Goal: Task Accomplishment & Management: Use online tool/utility

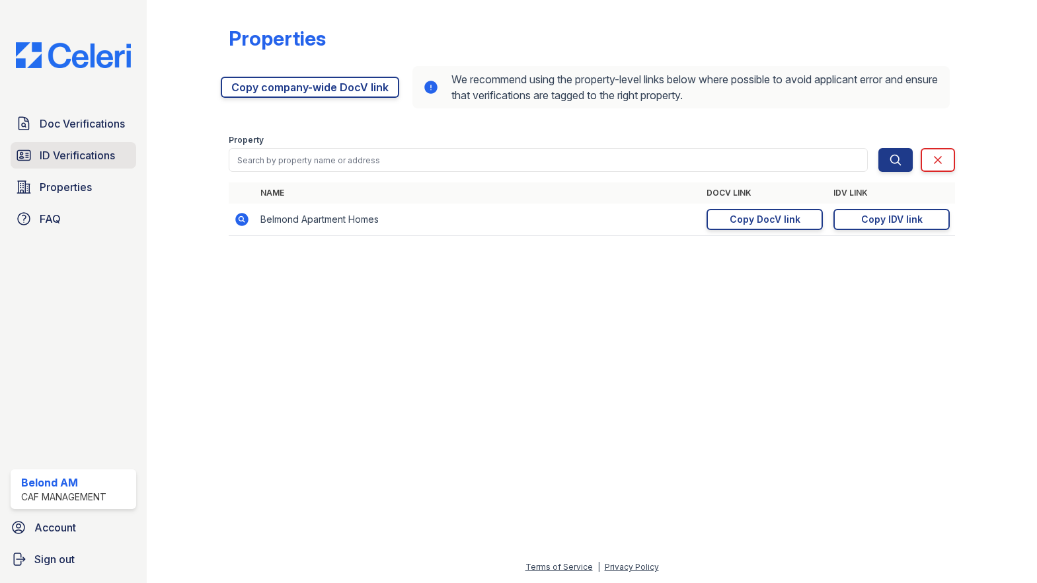
click at [58, 153] on span "ID Verifications" at bounding box center [77, 155] width 75 height 16
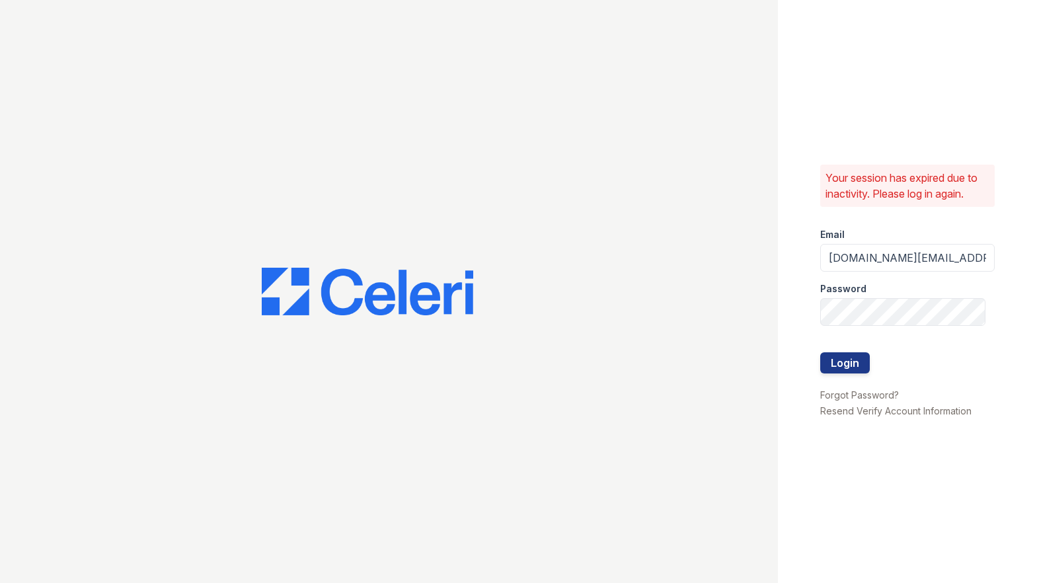
click at [852, 352] on div at bounding box center [907, 339] width 174 height 26
click at [854, 357] on button "Login" at bounding box center [845, 362] width 50 height 21
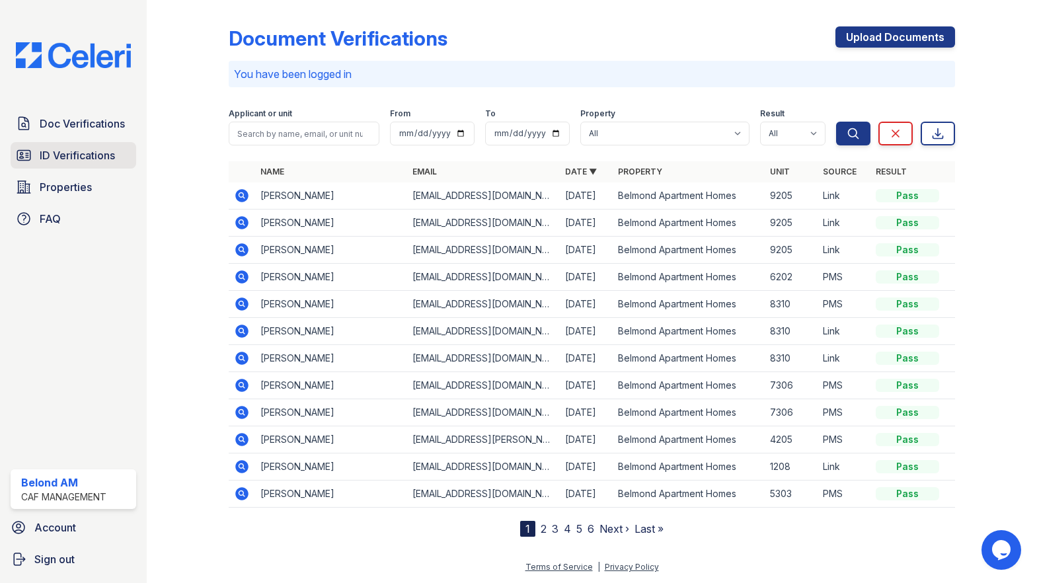
click at [62, 162] on span "ID Verifications" at bounding box center [77, 155] width 75 height 16
